Goal: Check status: Check status

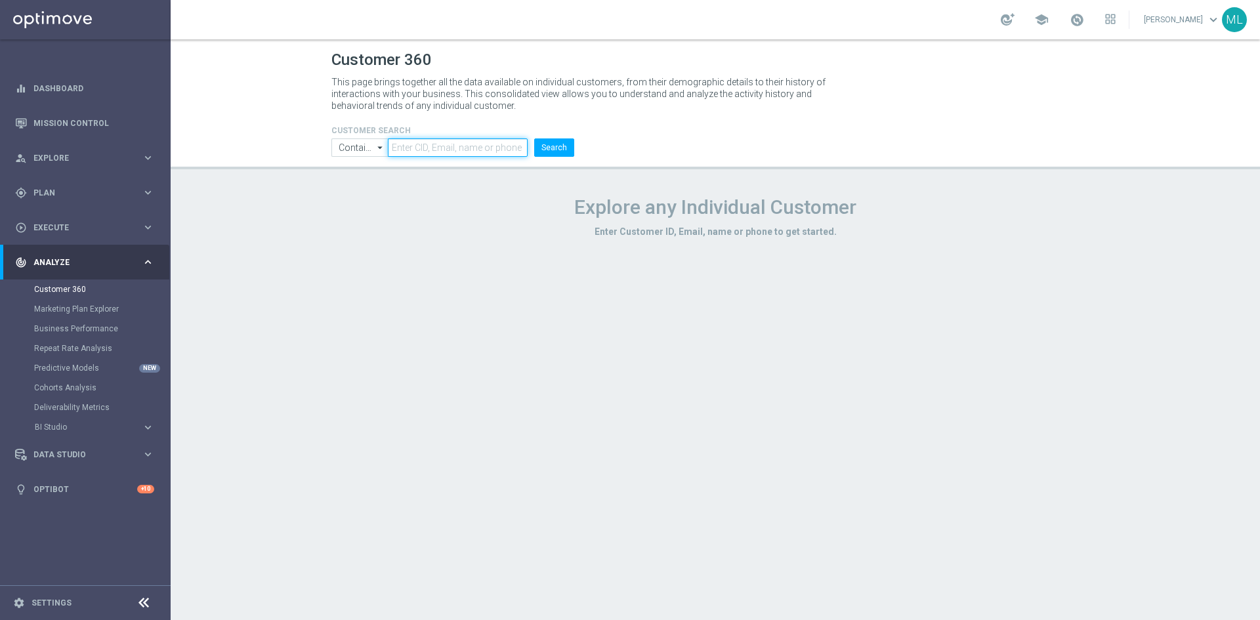
click at [426, 150] on input "text" at bounding box center [458, 147] width 140 height 18
paste input "950073"
type input "950073"
click at [547, 147] on button "Search" at bounding box center [554, 147] width 40 height 18
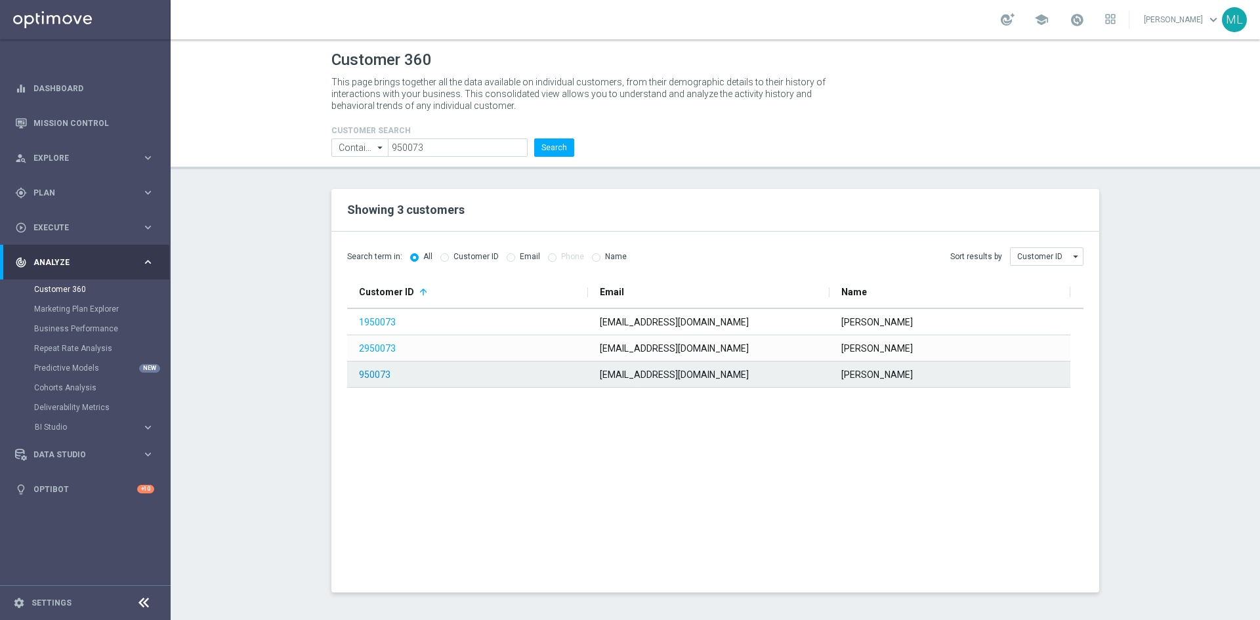
click at [369, 373] on link "950073" at bounding box center [374, 374] width 31 height 10
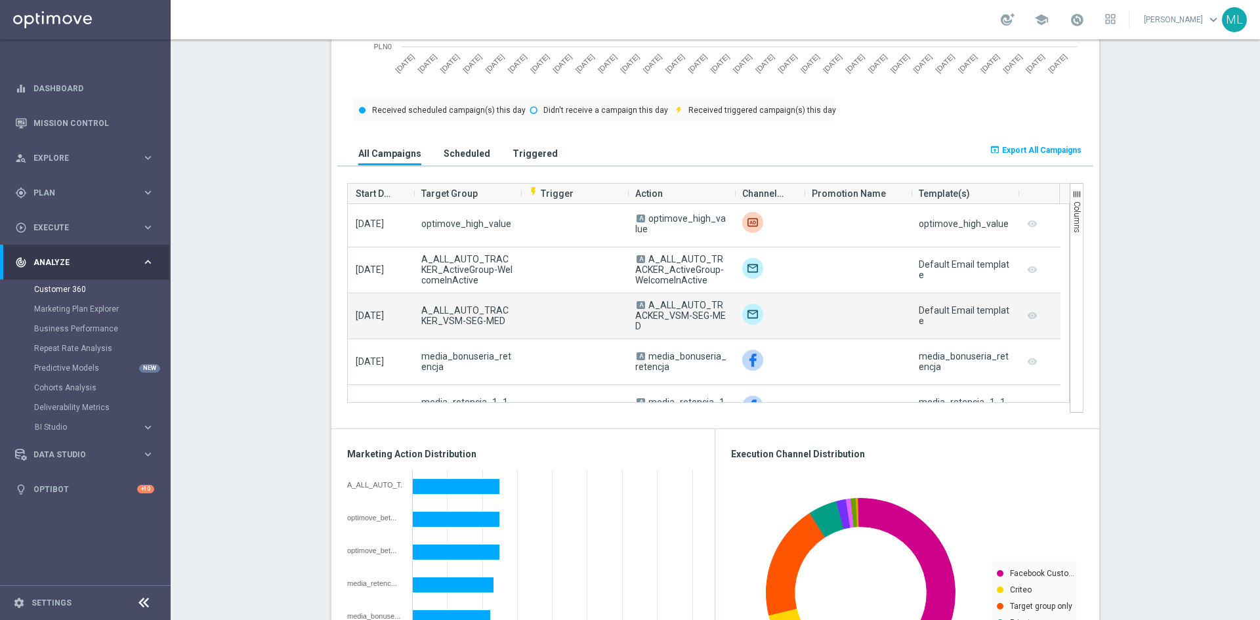
scroll to position [979, 0]
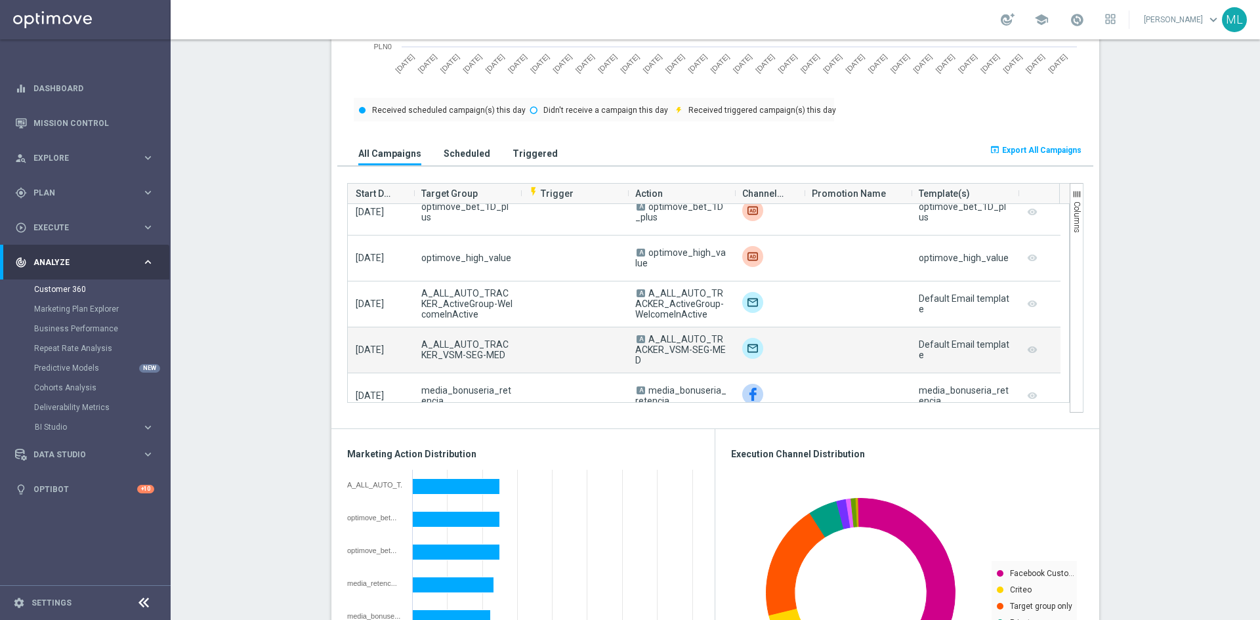
click at [636, 343] on span "A" at bounding box center [640, 339] width 9 height 8
click at [1026, 351] on campaign-grid-preview-column "remove_red_eye" at bounding box center [1032, 349] width 13 height 17
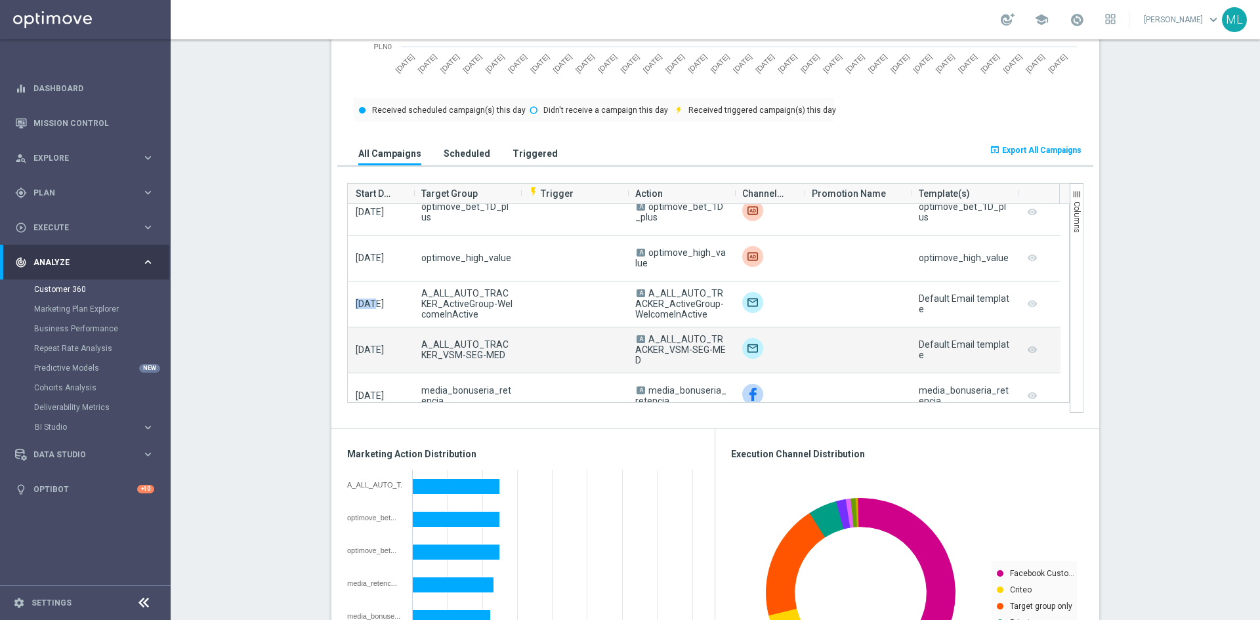
click at [1026, 351] on campaign-grid-preview-column "remove_red_eye" at bounding box center [1032, 349] width 13 height 17
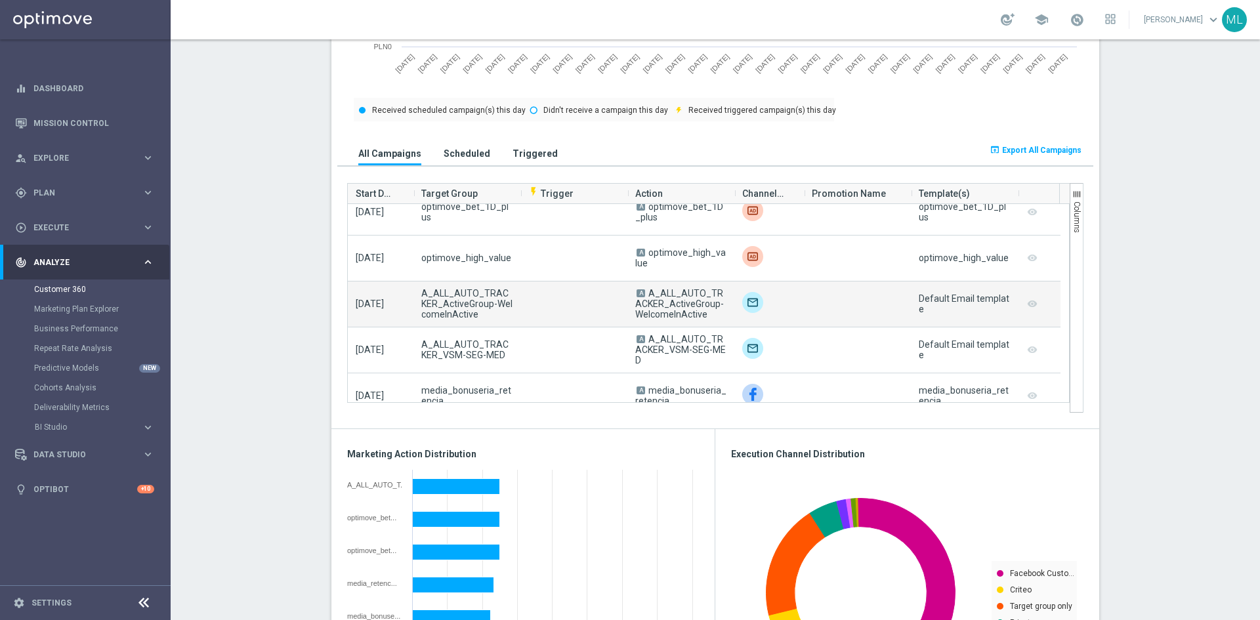
click at [562, 322] on div at bounding box center [573, 304] width 107 height 45
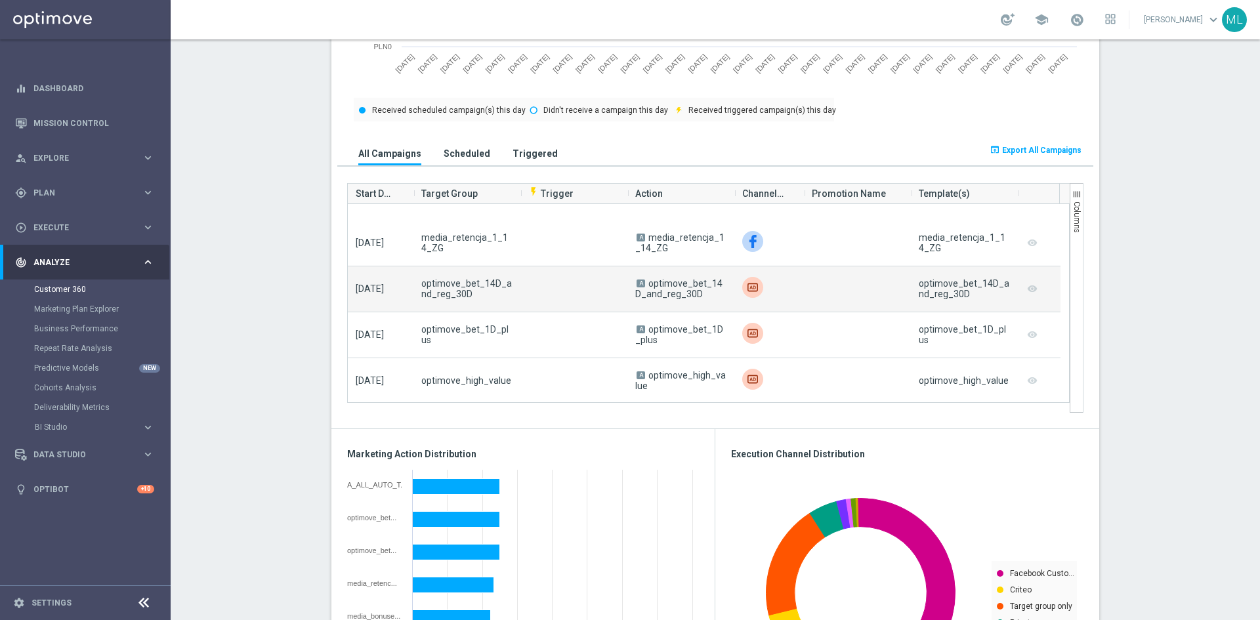
scroll to position [1241, 0]
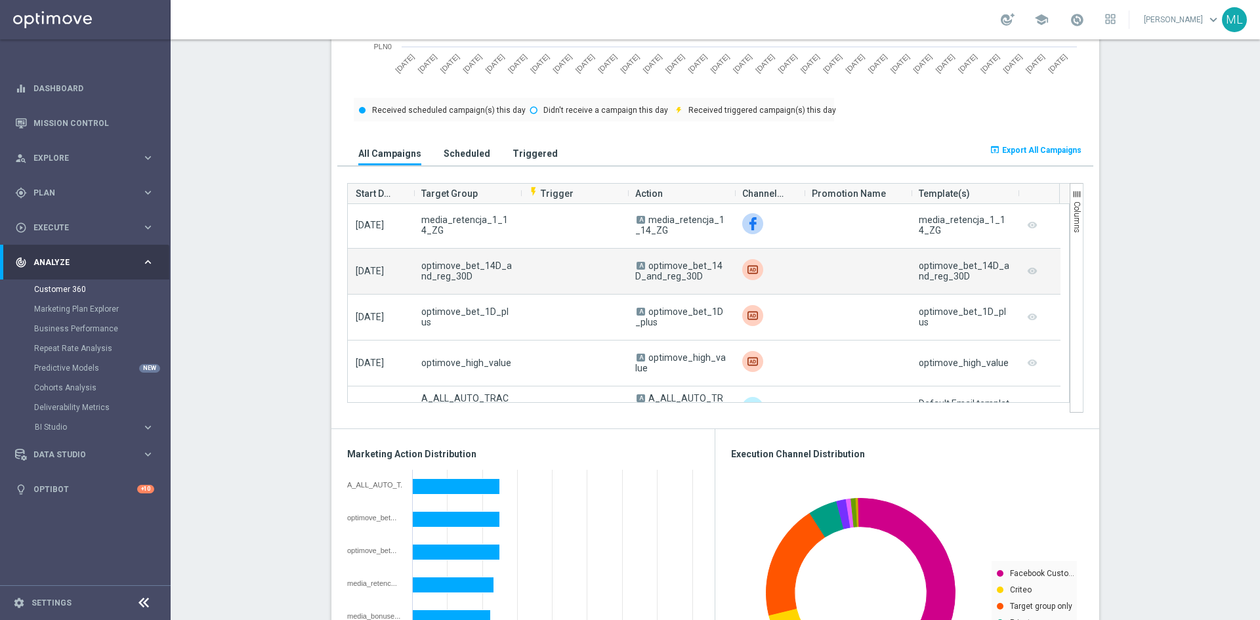
drag, startPoint x: 645, startPoint y: 268, endPoint x: 686, endPoint y: 278, distance: 42.7
click at [686, 278] on span "optimove_bet_14D_and_reg_30D" at bounding box center [678, 271] width 87 height 21
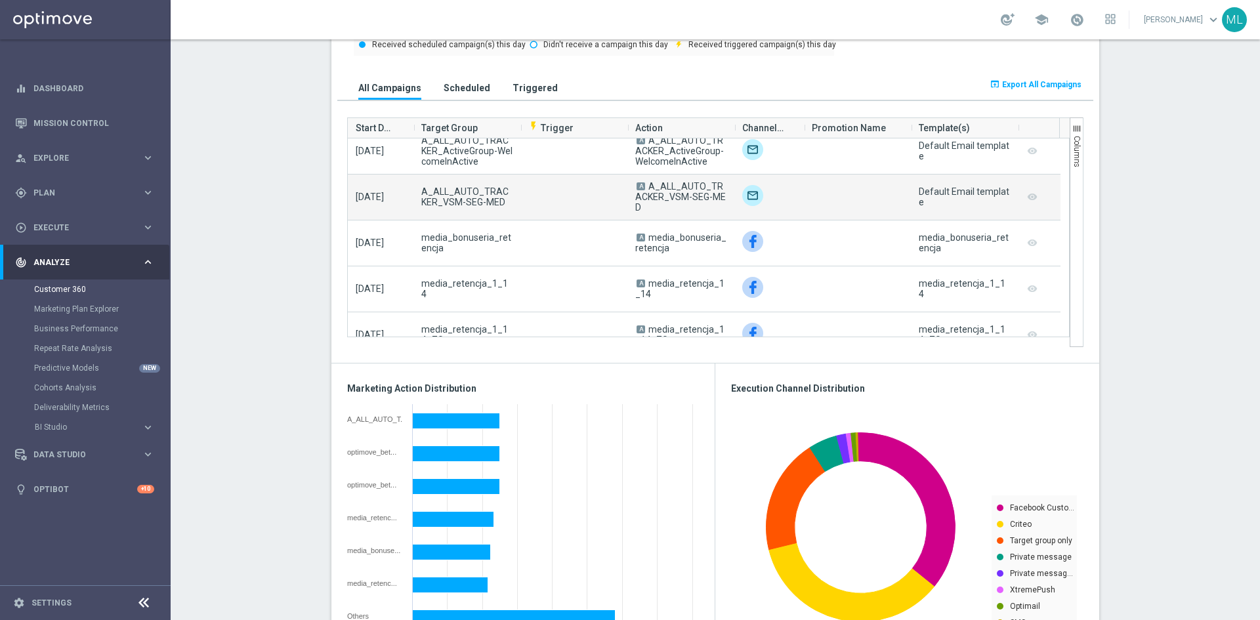
scroll to position [3013, 0]
